Goal: Information Seeking & Learning: Learn about a topic

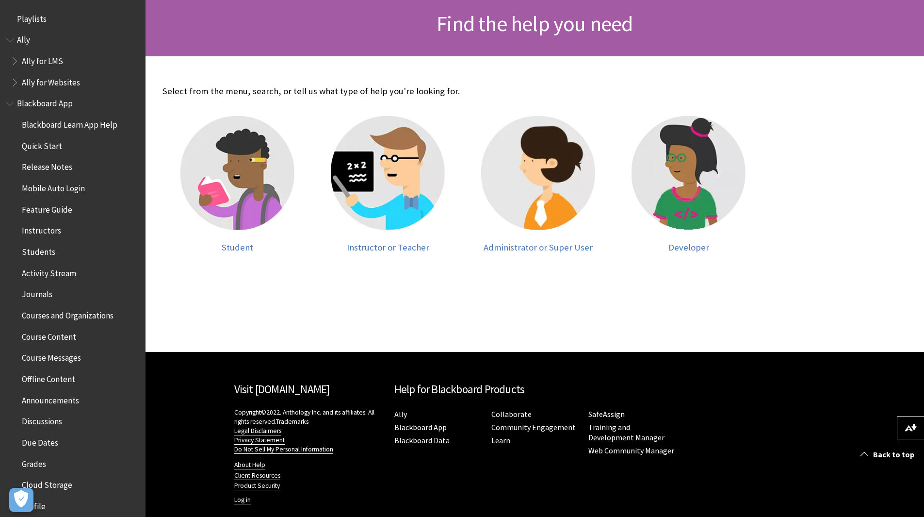
scroll to position [160, 0]
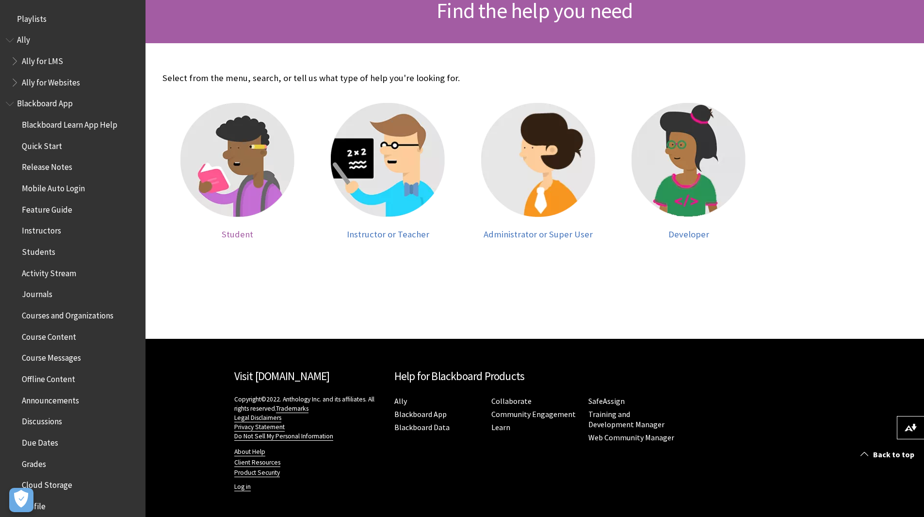
click at [233, 237] on span "Student" at bounding box center [238, 233] width 32 height 11
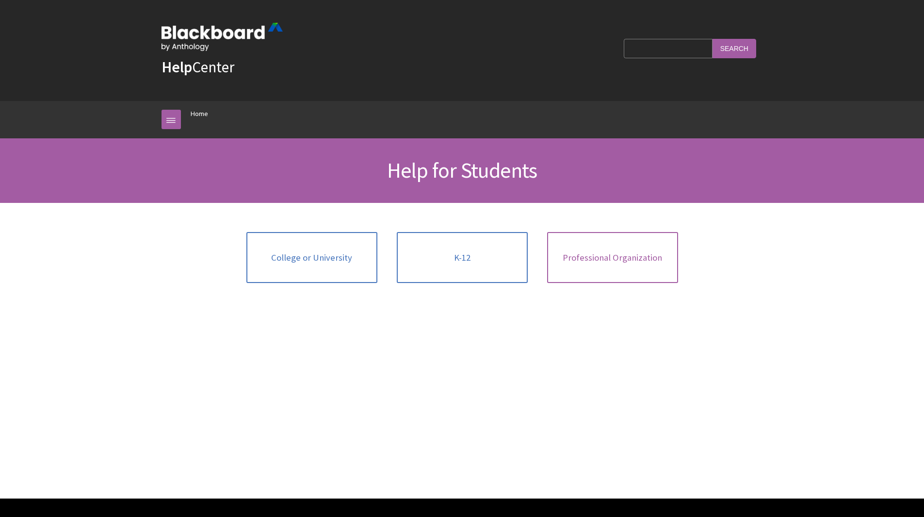
click at [657, 266] on link "Professional Organization" at bounding box center [612, 257] width 131 height 51
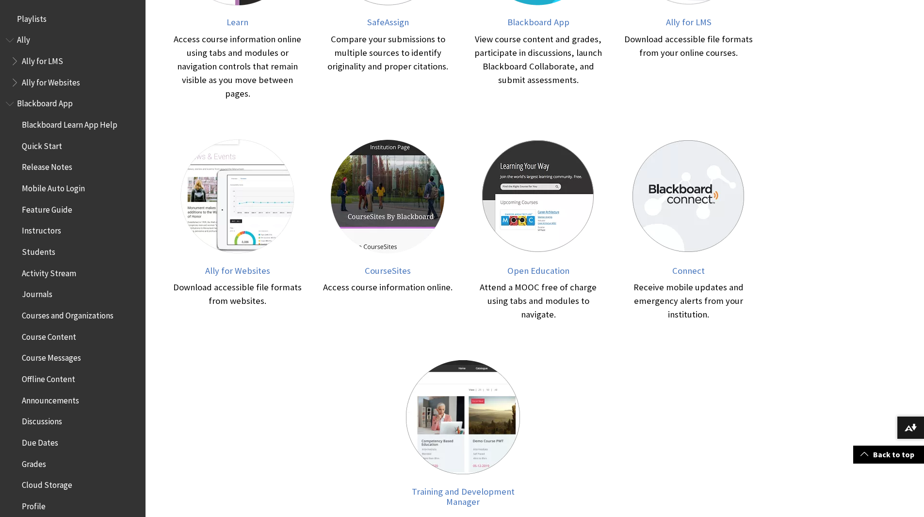
scroll to position [340, 0]
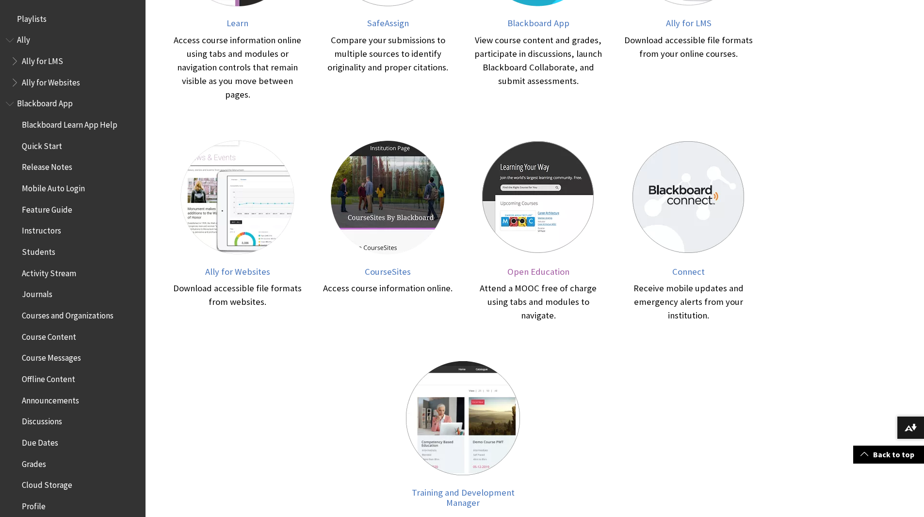
click at [538, 274] on span "Open Education" at bounding box center [538, 271] width 62 height 11
